Goal: Information Seeking & Learning: Learn about a topic

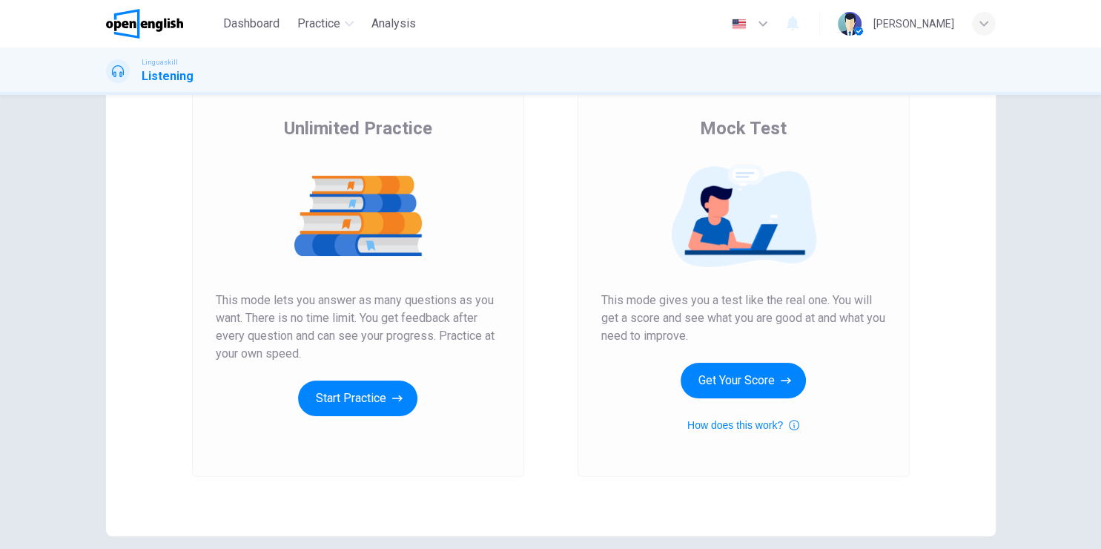
scroll to position [168, 0]
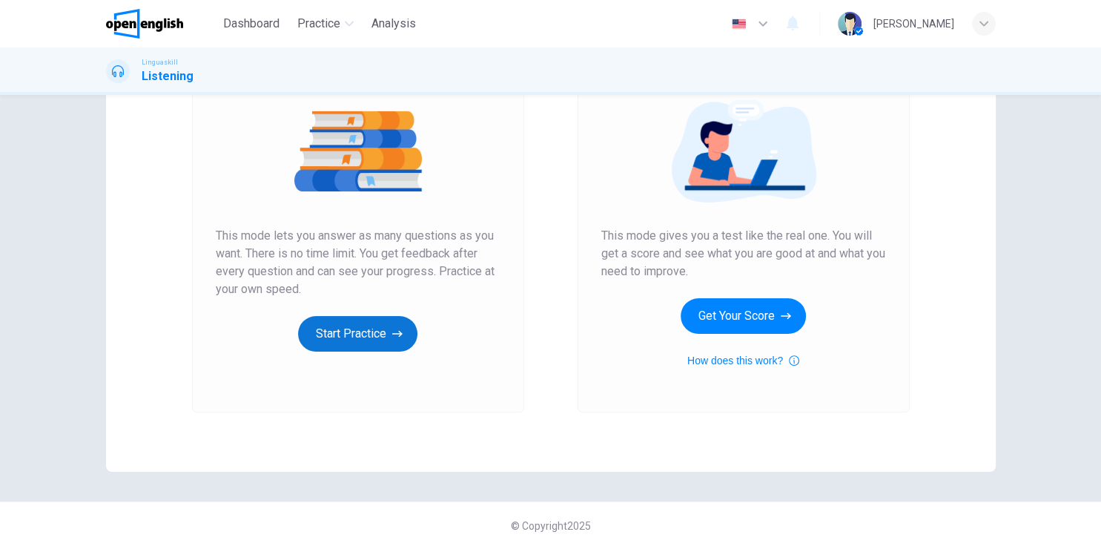
click at [366, 338] on button "Start Practice" at bounding box center [357, 334] width 119 height 36
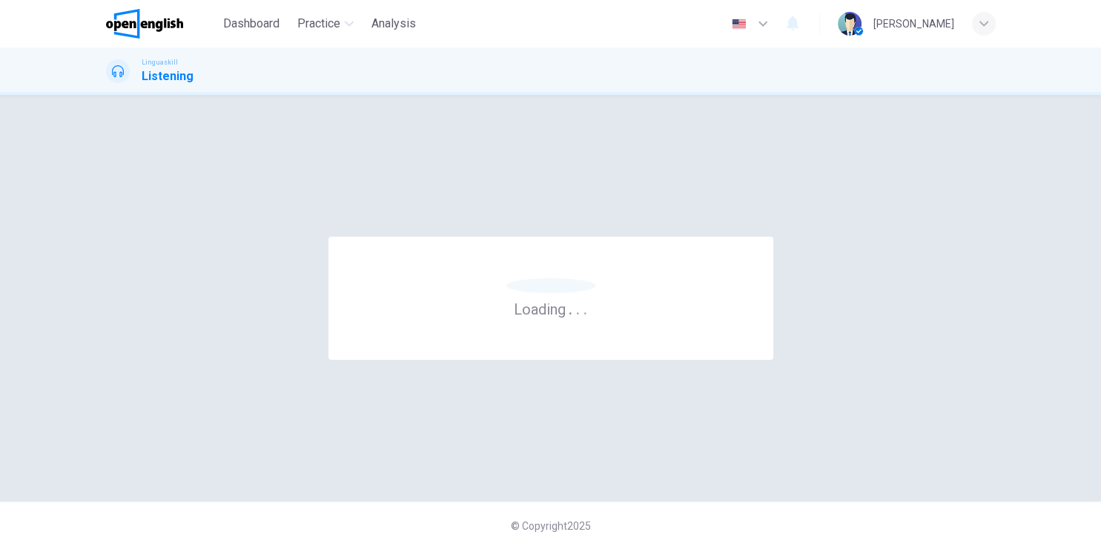
scroll to position [0, 0]
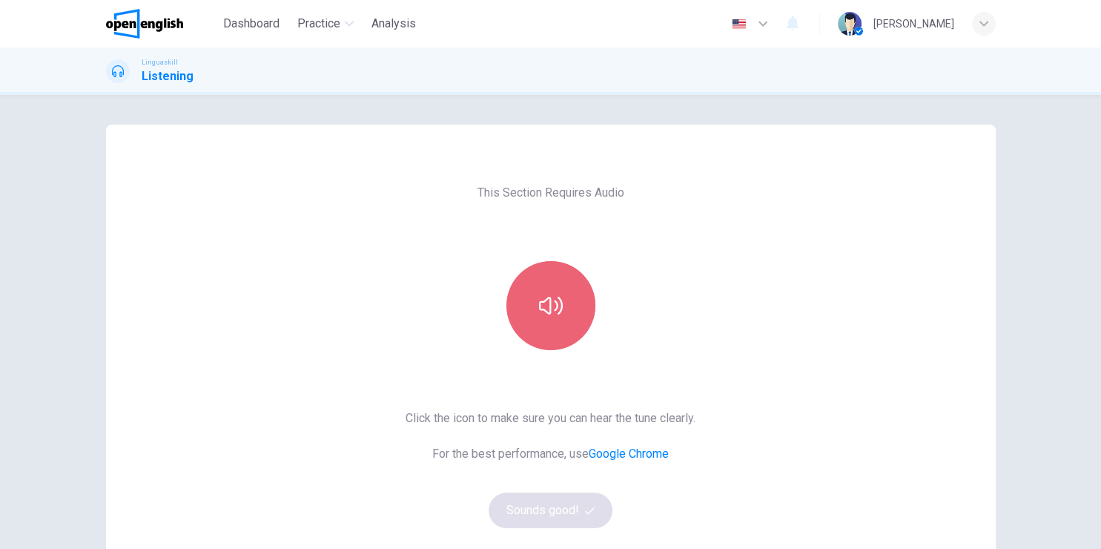
click at [558, 319] on button "button" at bounding box center [550, 305] width 89 height 89
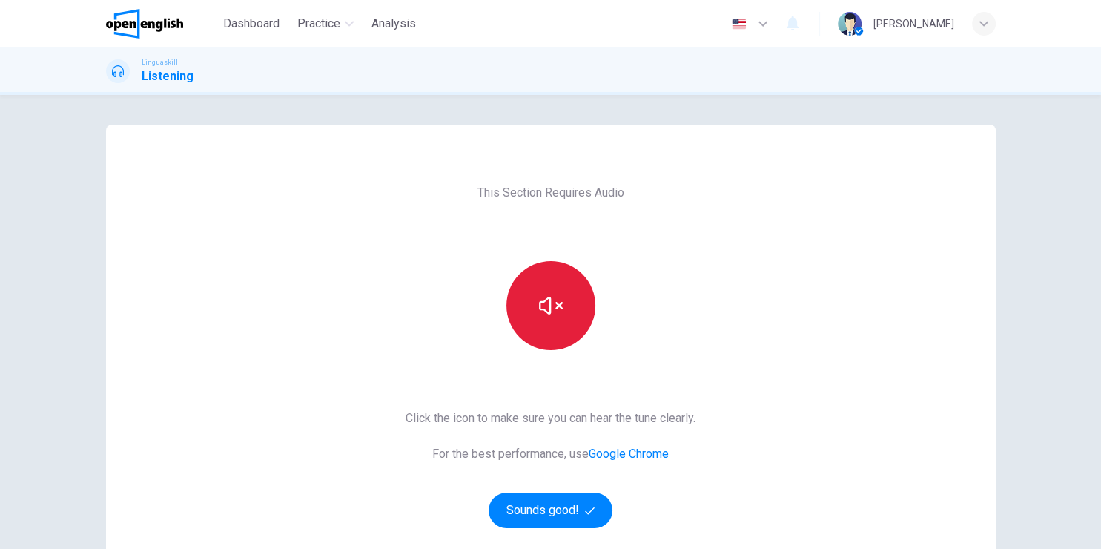
click at [552, 303] on icon "button" at bounding box center [551, 306] width 24 height 24
click at [543, 304] on icon "button" at bounding box center [551, 306] width 24 height 24
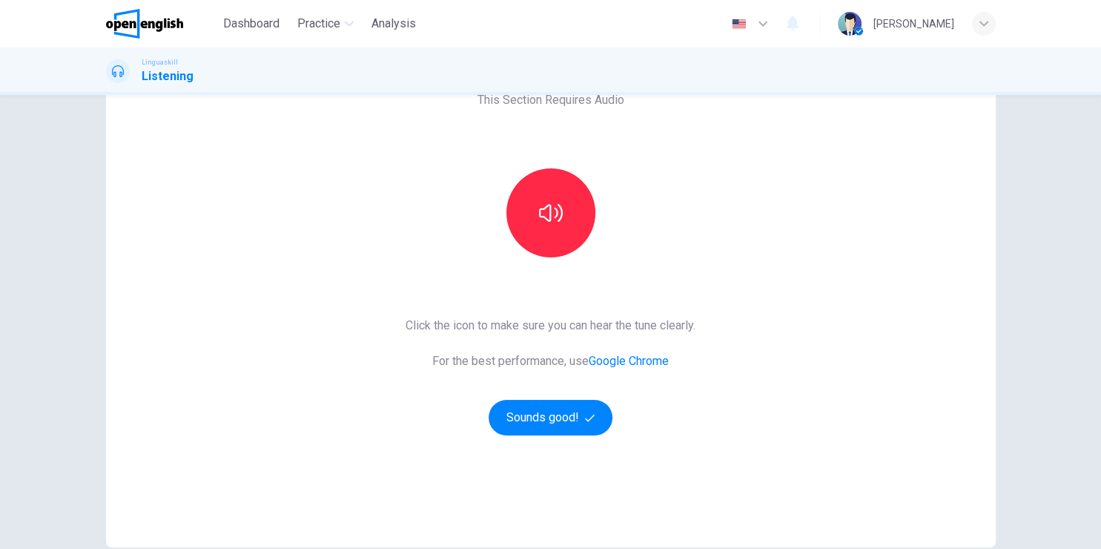
scroll to position [168, 0]
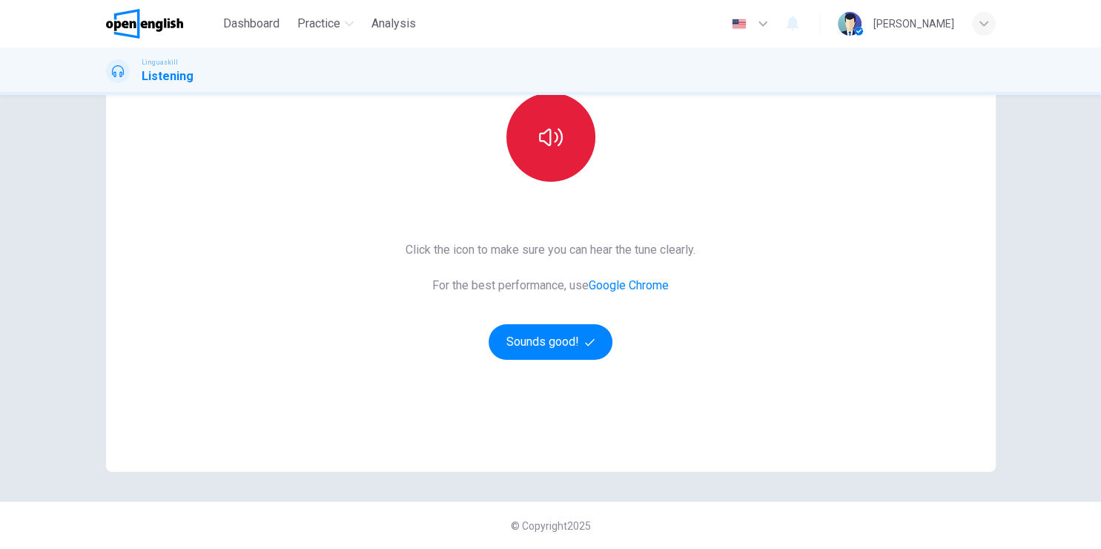
click at [544, 137] on icon "button" at bounding box center [551, 137] width 24 height 24
click at [545, 137] on icon "button" at bounding box center [551, 137] width 24 height 24
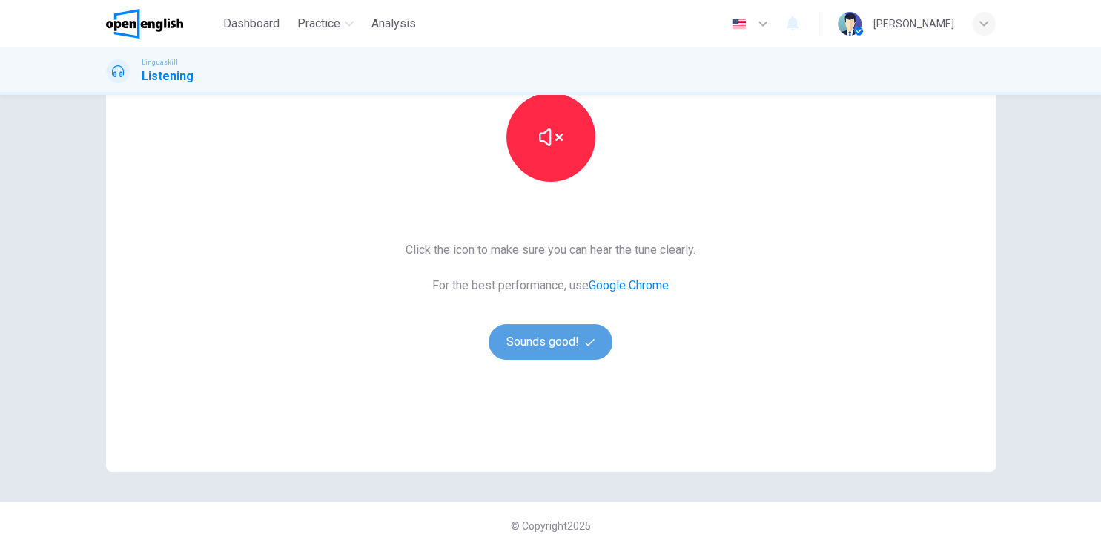
click at [568, 349] on button "Sounds good!" at bounding box center [551, 342] width 125 height 36
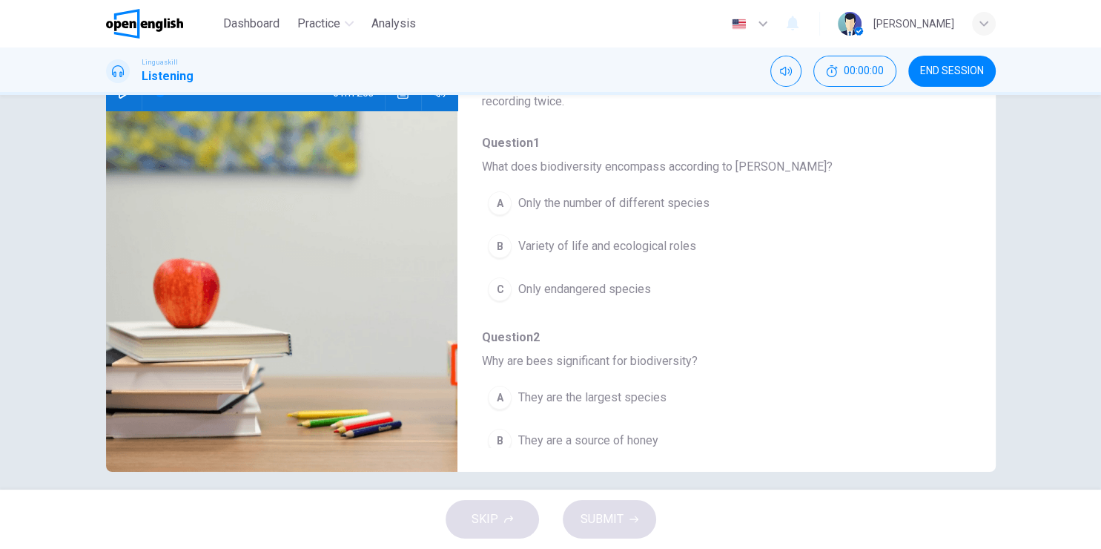
scroll to position [0, 0]
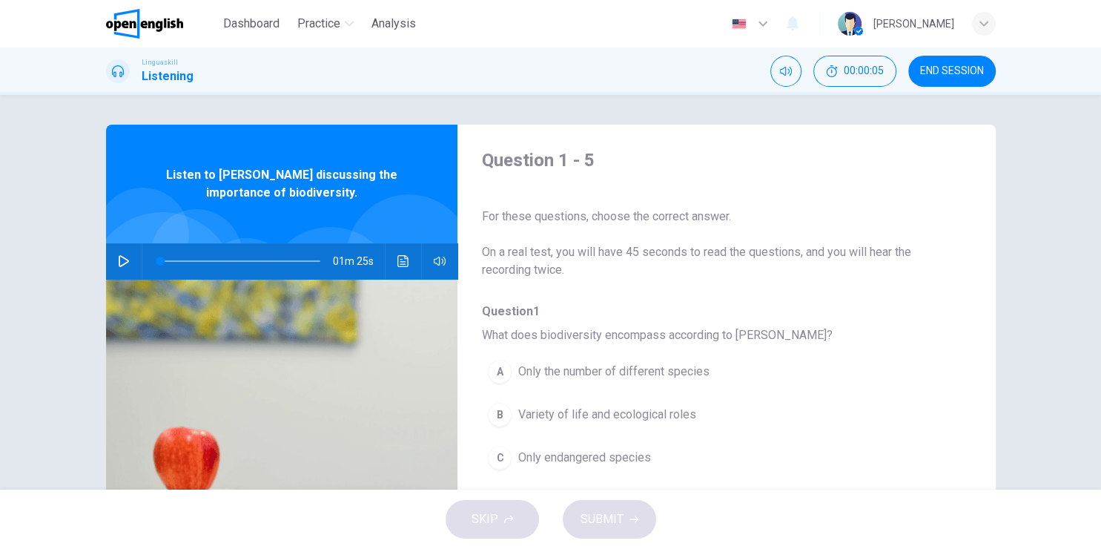
click at [113, 258] on button "button" at bounding box center [124, 261] width 24 height 36
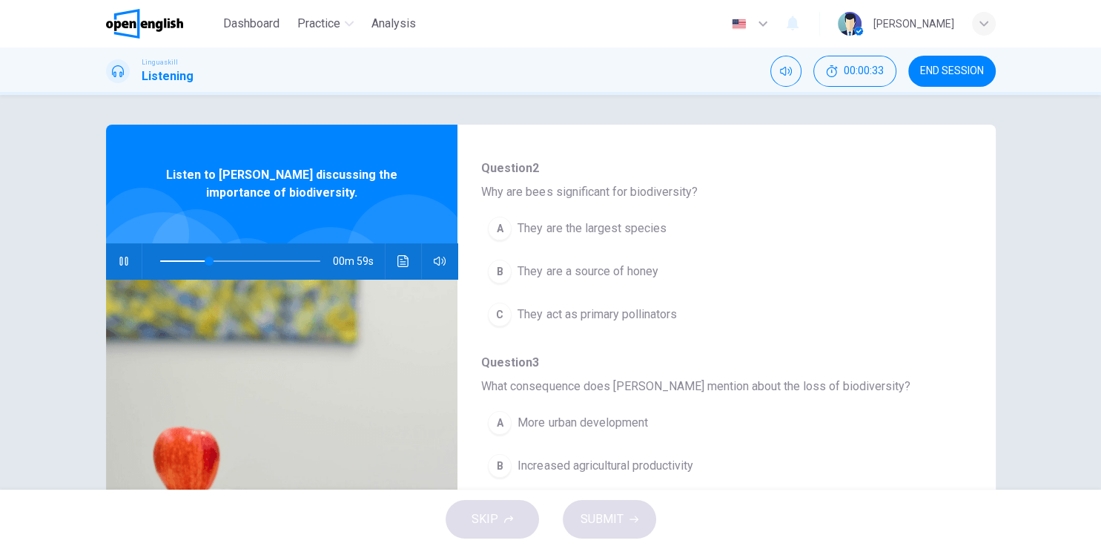
scroll to position [341, 0]
click at [655, 308] on span "They act as primary pollinators" at bounding box center [597, 311] width 159 height 18
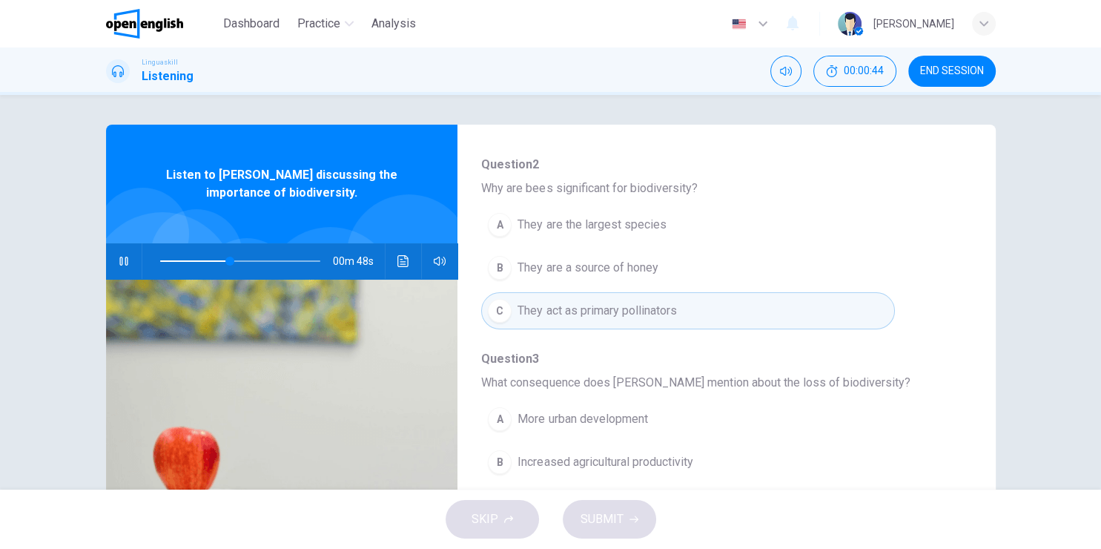
scroll to position [512, 0]
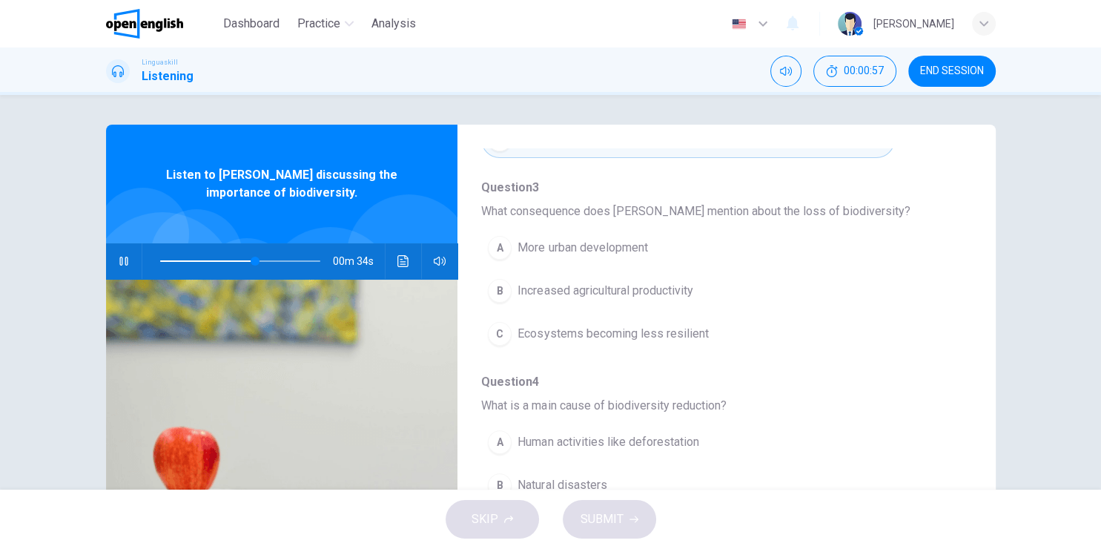
click at [684, 332] on span "Ecosystems becoming less resilient" at bounding box center [613, 334] width 191 height 18
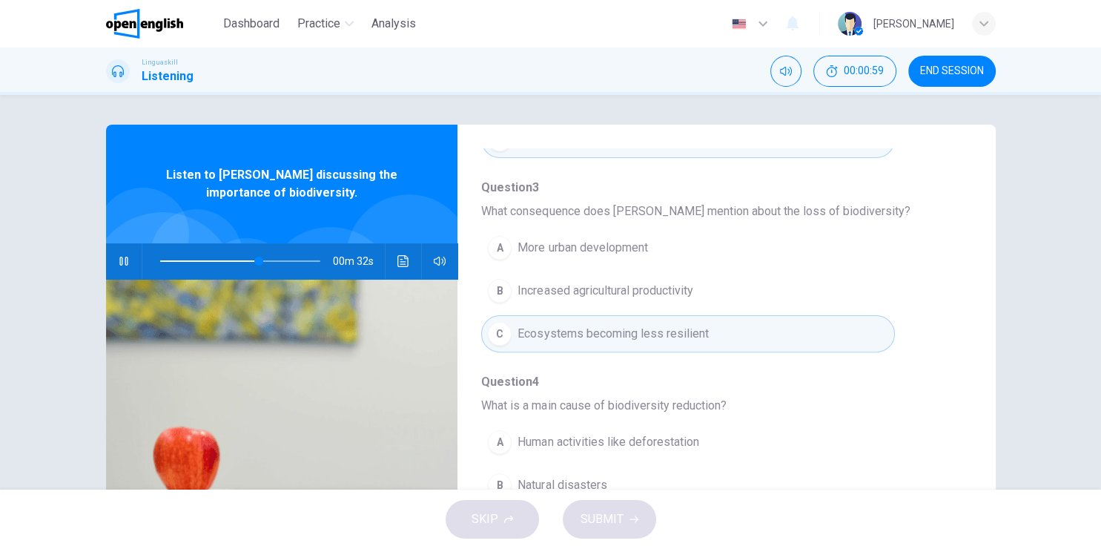
scroll to position [635, 0]
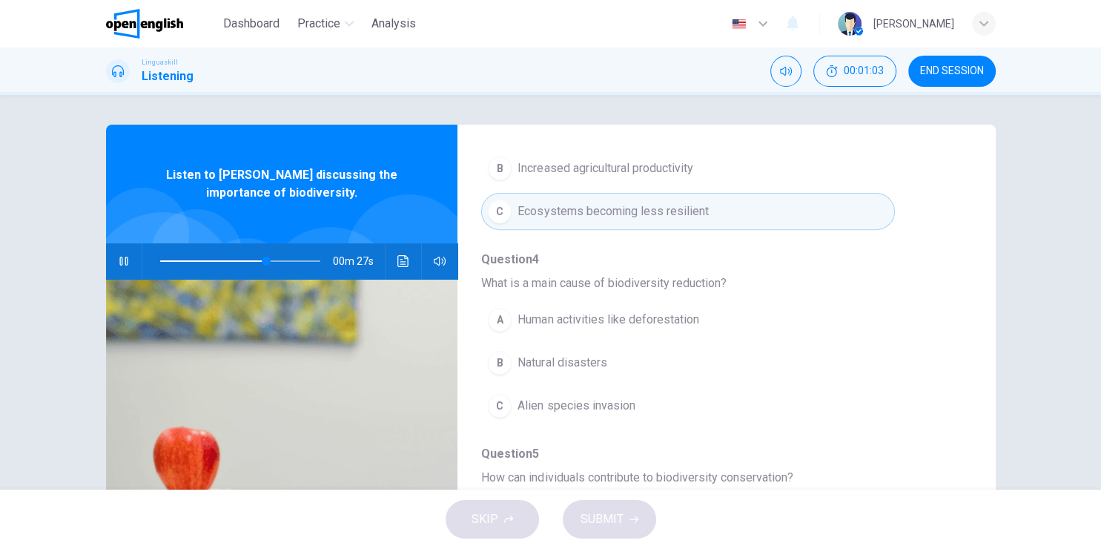
click at [667, 311] on span "Human activities like deforestation" at bounding box center [608, 320] width 181 height 18
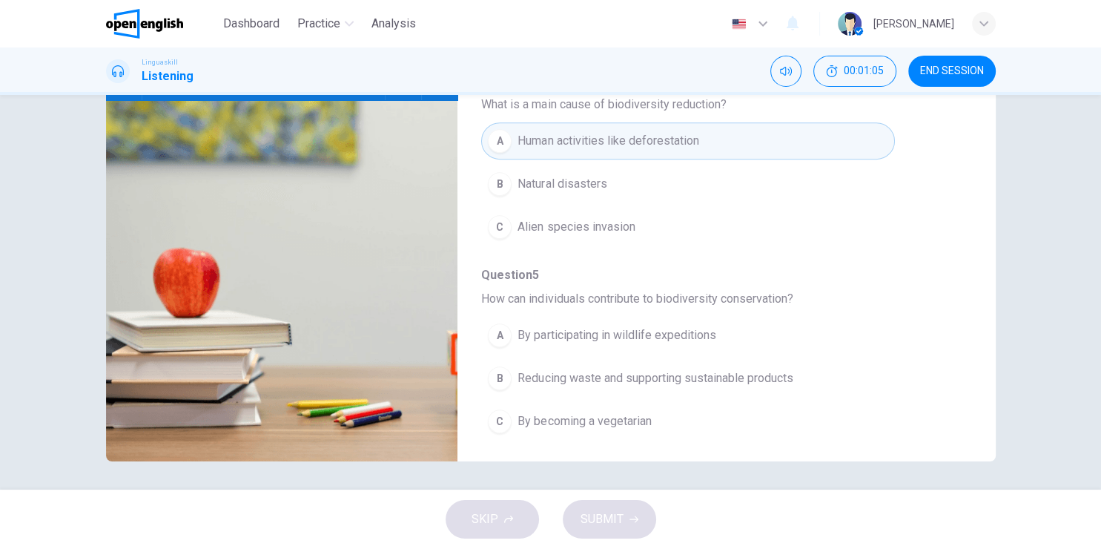
scroll to position [180, 0]
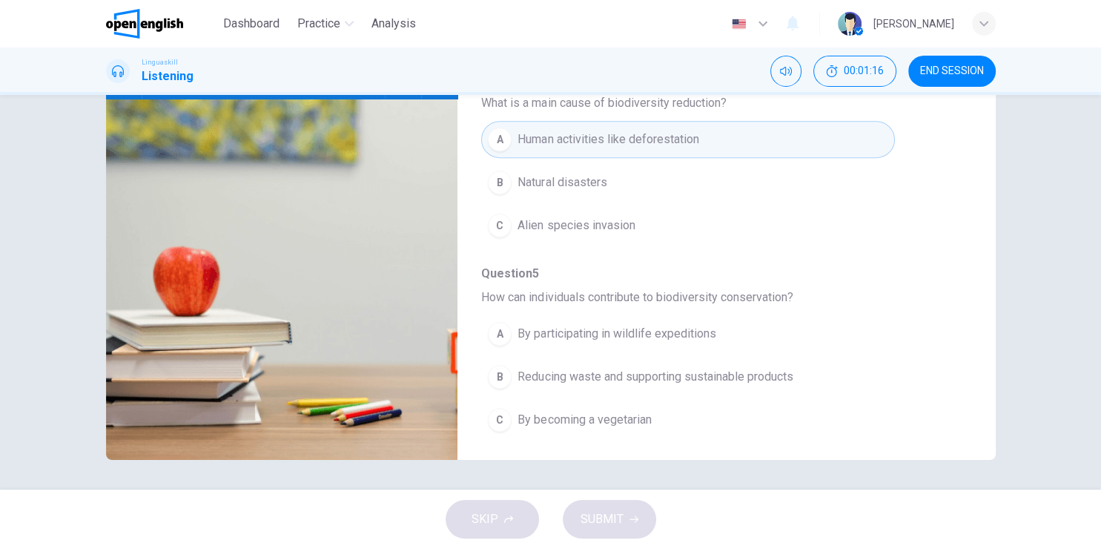
click at [663, 368] on span "Reducing waste and supporting sustainable products" at bounding box center [655, 377] width 275 height 18
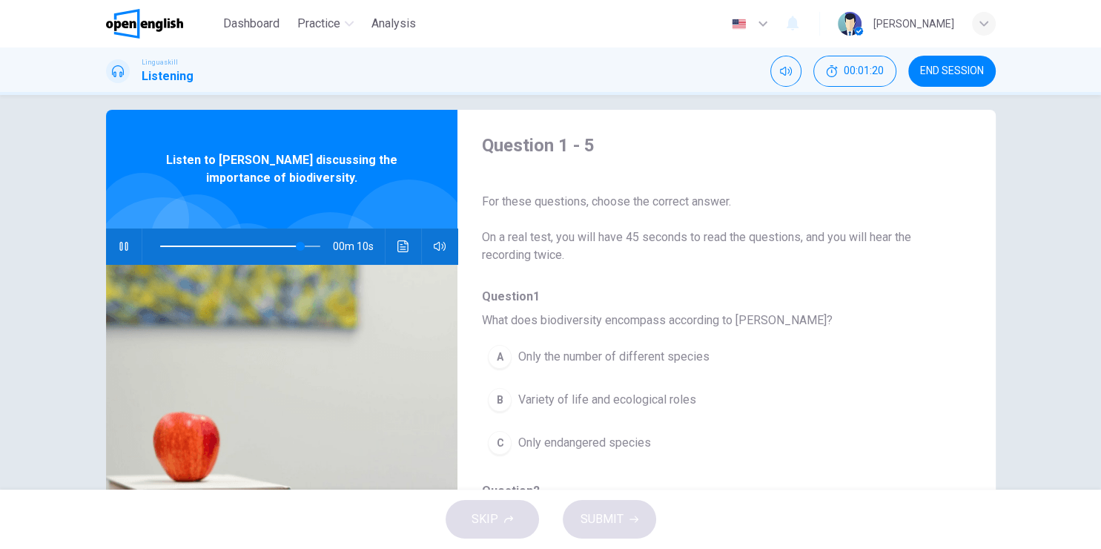
scroll to position [10, 0]
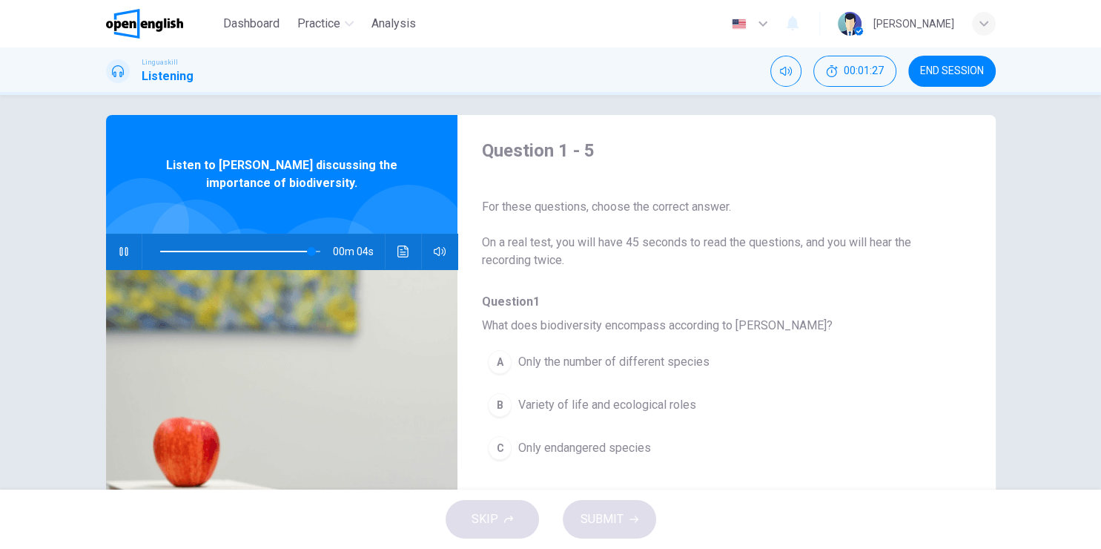
click at [657, 399] on span "Variety of life and ecological roles" at bounding box center [607, 405] width 178 height 18
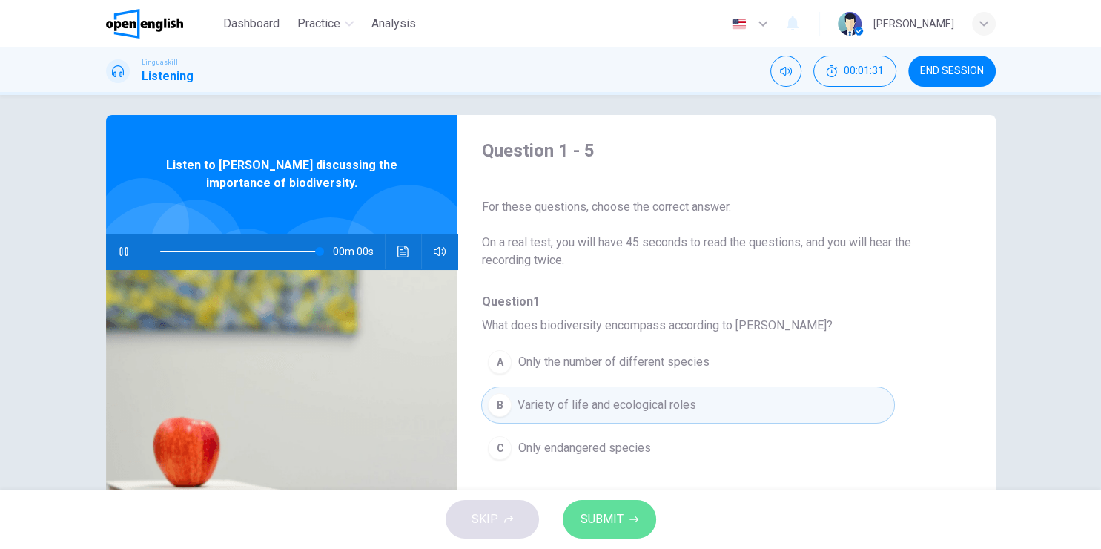
click at [617, 524] on span "SUBMIT" at bounding box center [602, 519] width 43 height 21
type input "*"
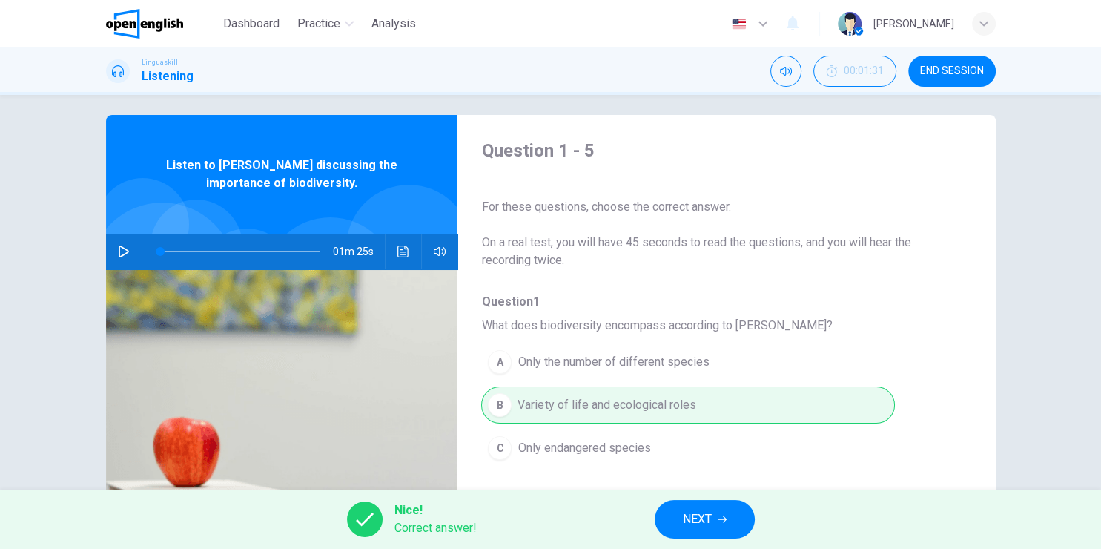
click at [694, 515] on span "NEXT" at bounding box center [697, 519] width 29 height 21
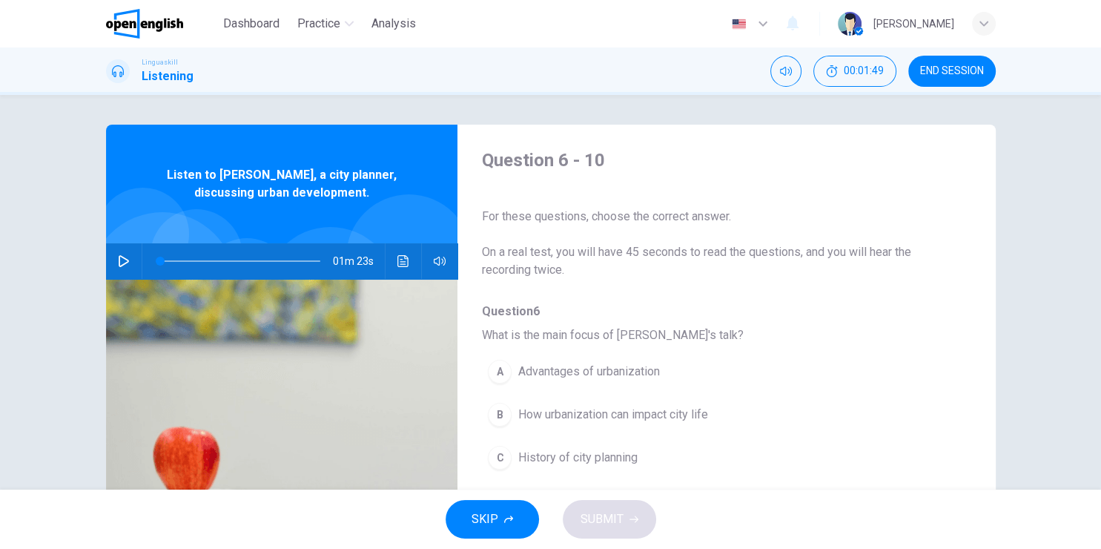
click at [976, 70] on span "END SESSION" at bounding box center [952, 71] width 64 height 12
